Goal: Information Seeking & Learning: Learn about a topic

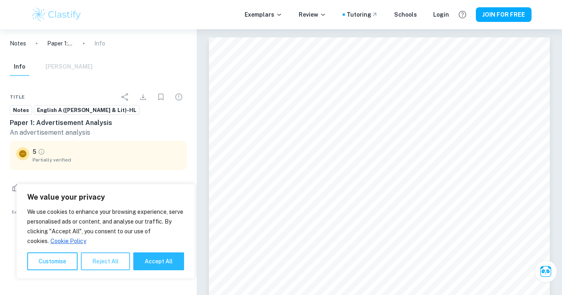
click at [98, 264] on button "Reject All" at bounding box center [105, 262] width 49 height 18
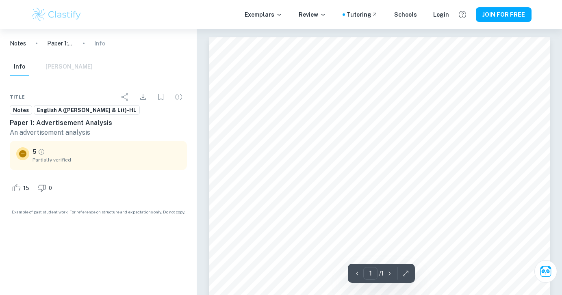
click at [55, 72] on div "Info [PERSON_NAME]" at bounding box center [51, 67] width 83 height 18
click at [65, 67] on div "Info [PERSON_NAME]" at bounding box center [51, 67] width 83 height 18
click at [25, 152] on icon at bounding box center [22, 153] width 7 height 7
click at [62, 109] on span "English A ([PERSON_NAME] & Lit)-HL" at bounding box center [86, 110] width 105 height 8
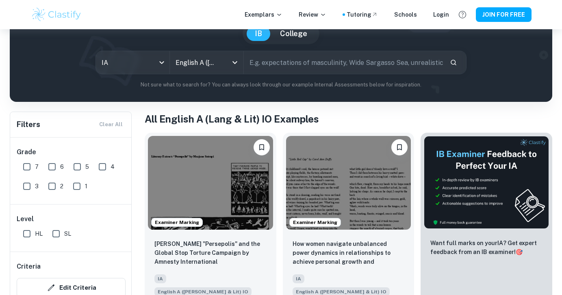
scroll to position [94, 0]
